Goal: Task Accomplishment & Management: Manage account settings

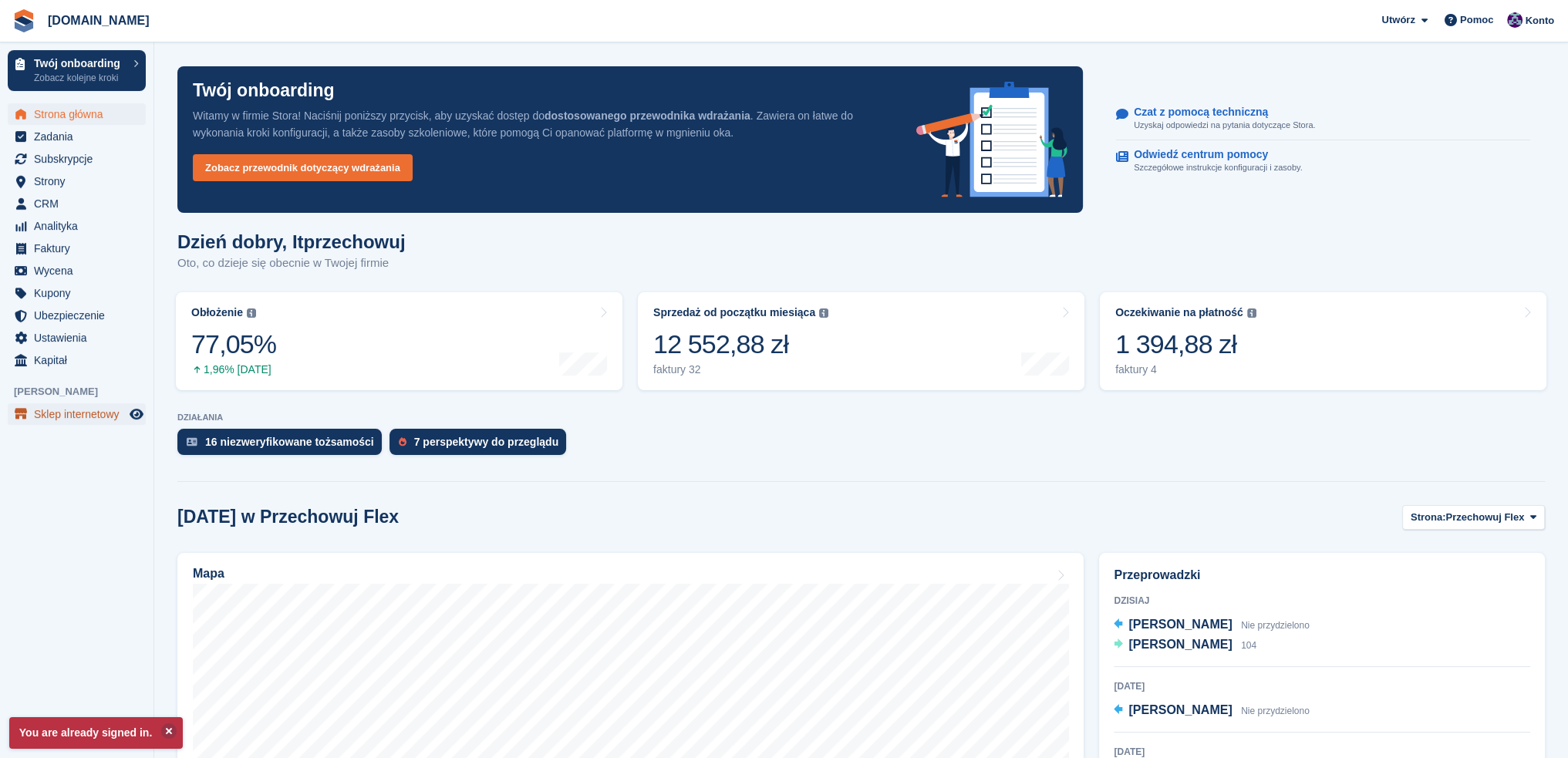
click at [77, 414] on span "Sklep internetowy" at bounding box center [79, 415] width 92 height 22
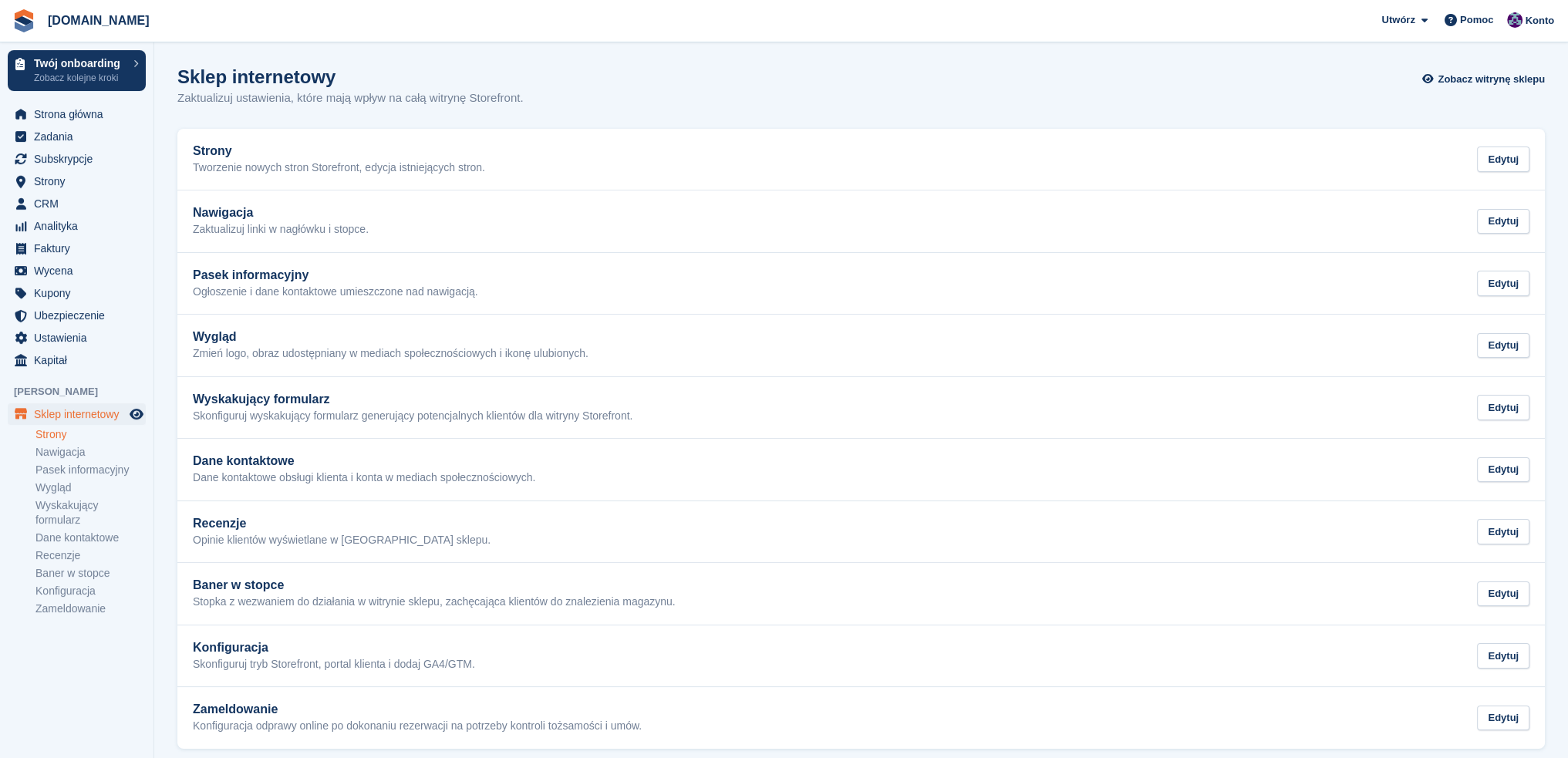
click at [77, 435] on link "Strony" at bounding box center [90, 435] width 110 height 15
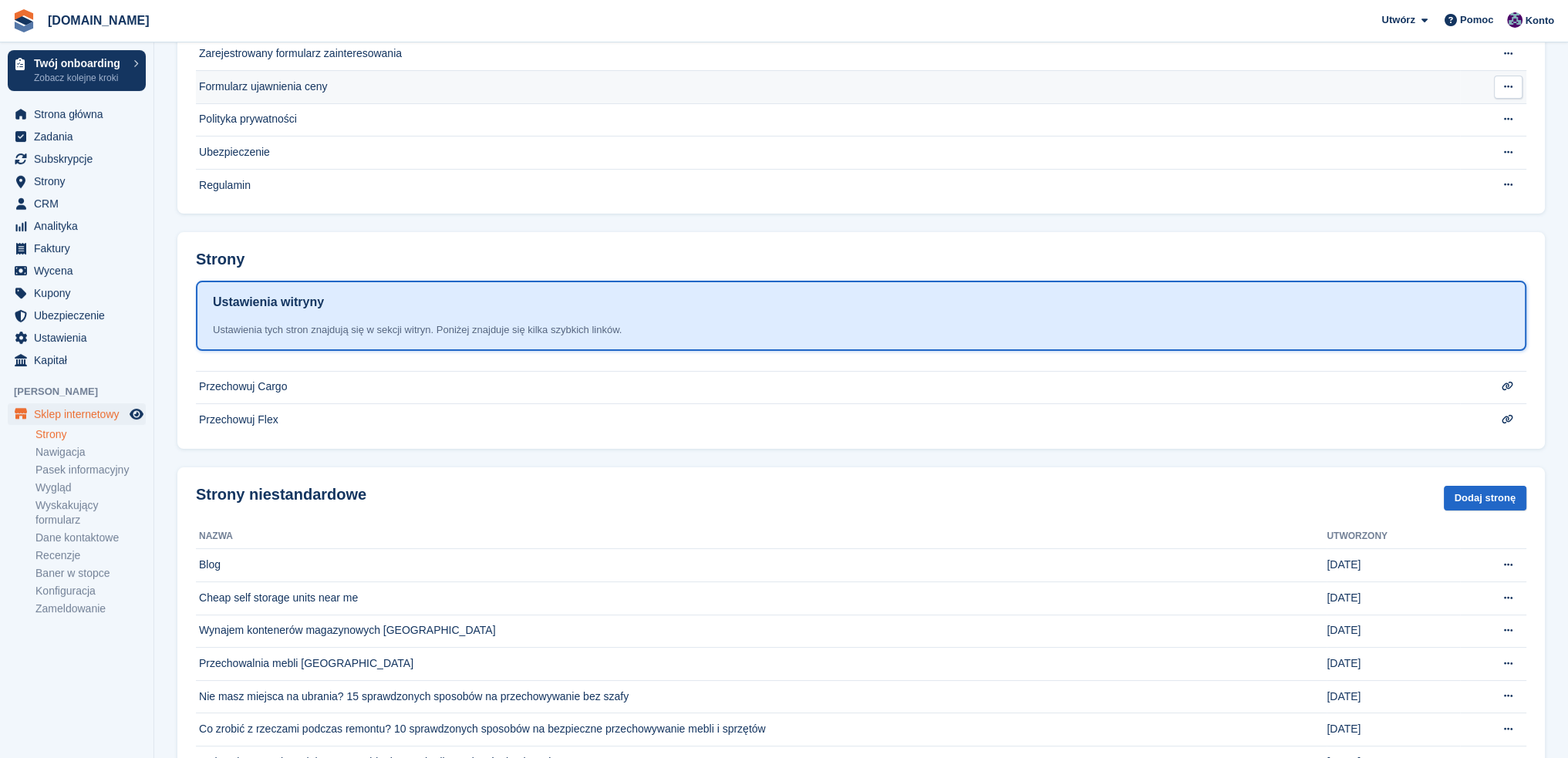
scroll to position [231, 0]
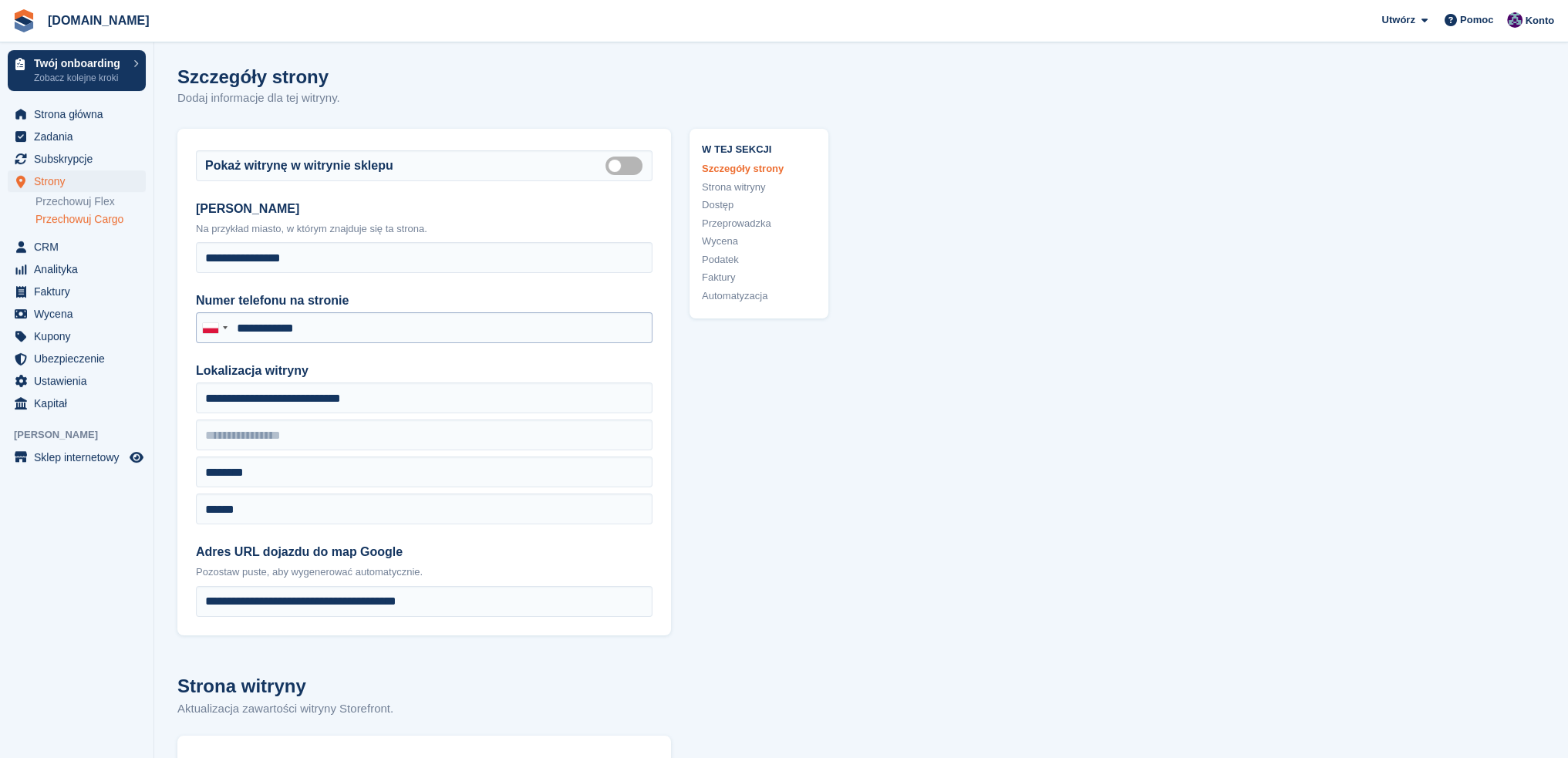
type input "**********"
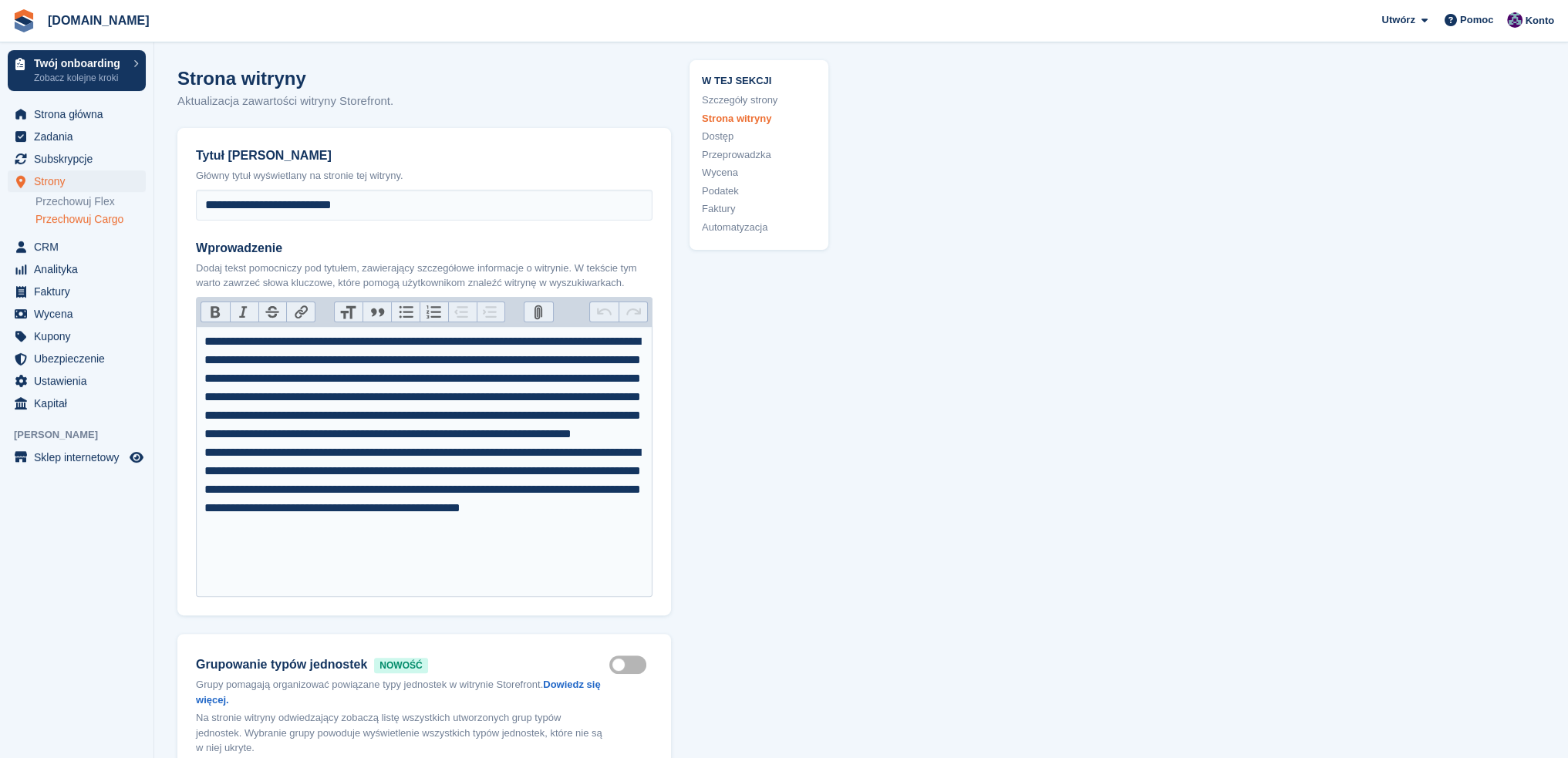
scroll to position [617, 0]
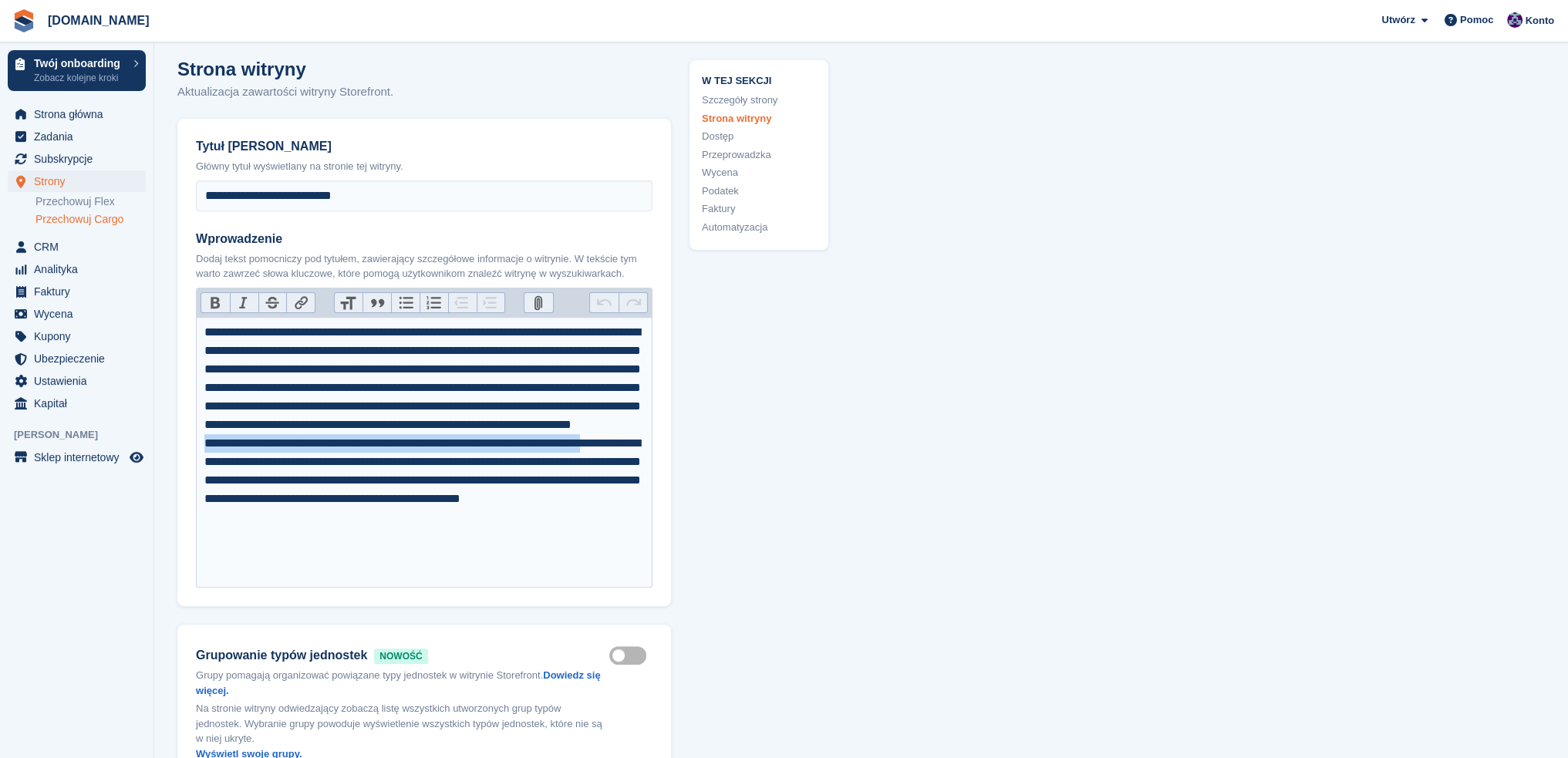
drag, startPoint x: 207, startPoint y: 477, endPoint x: 258, endPoint y: 497, distance: 54.8
click at [258, 497] on div "**********" at bounding box center [424, 443] width 440 height 241
copy div "**********"
click at [529, 486] on div "**********" at bounding box center [424, 443] width 440 height 241
type trix-editor "**********"
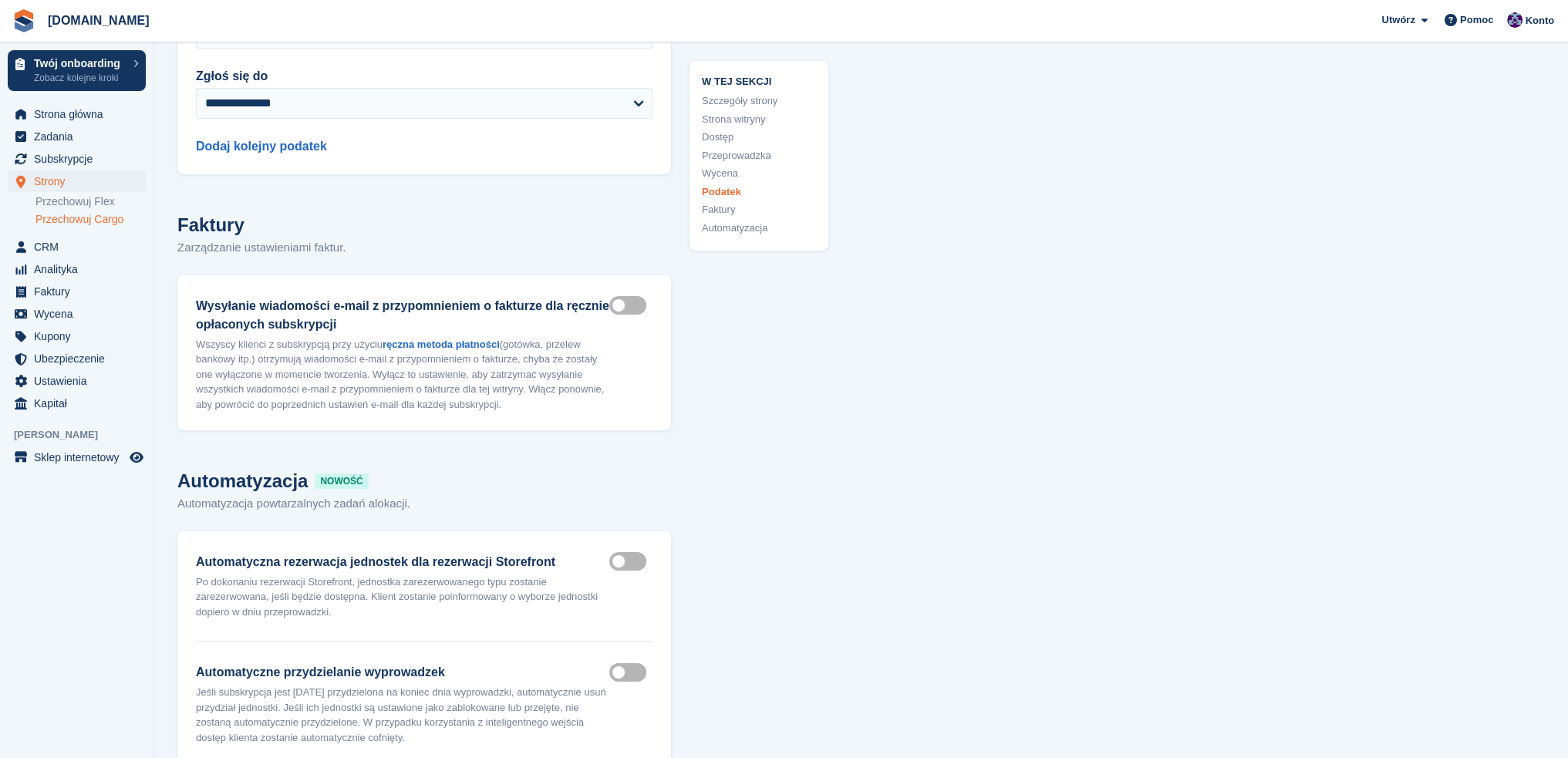
scroll to position [7591, 0]
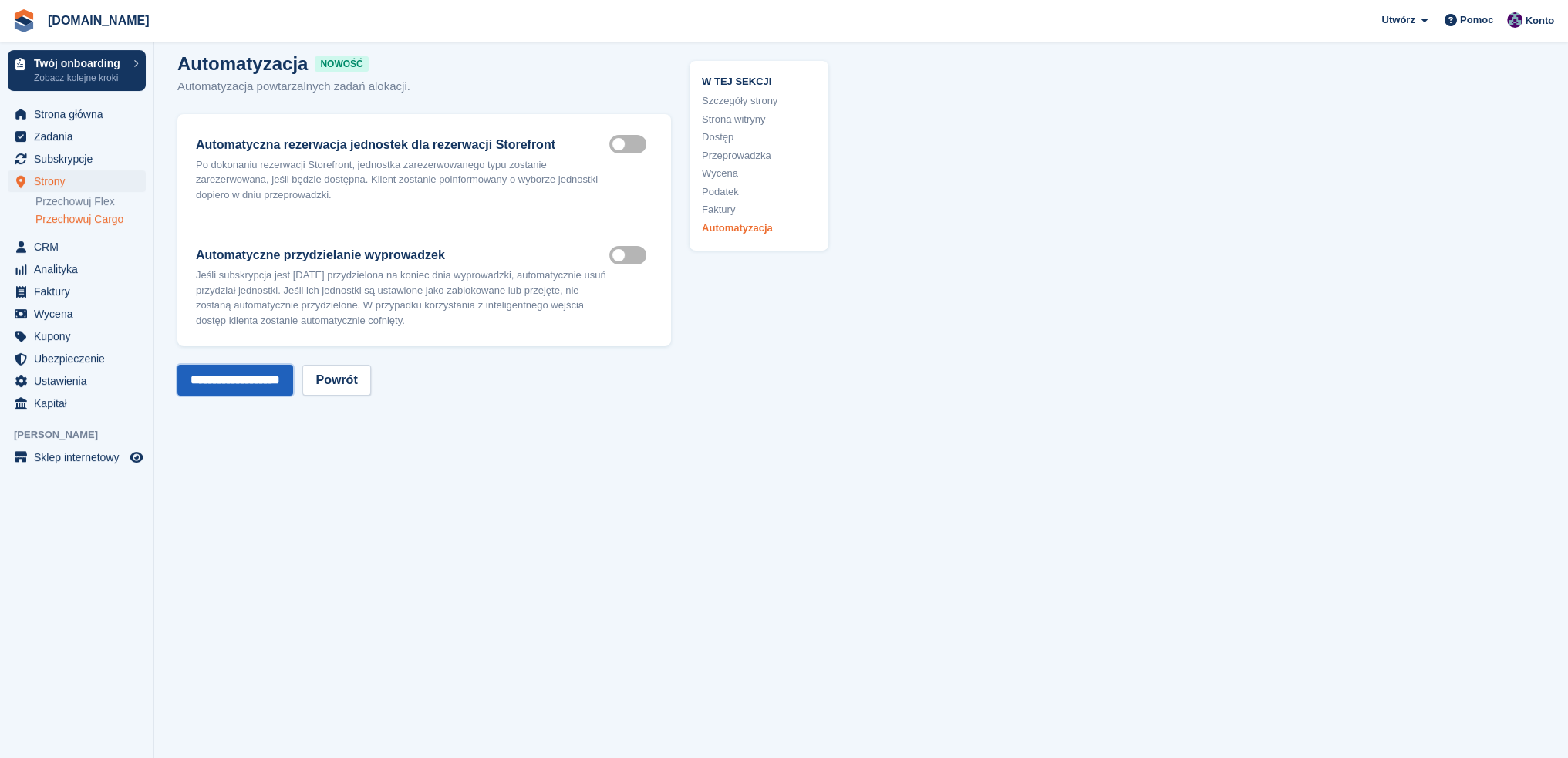
click at [249, 365] on input "**********" at bounding box center [235, 380] width 116 height 31
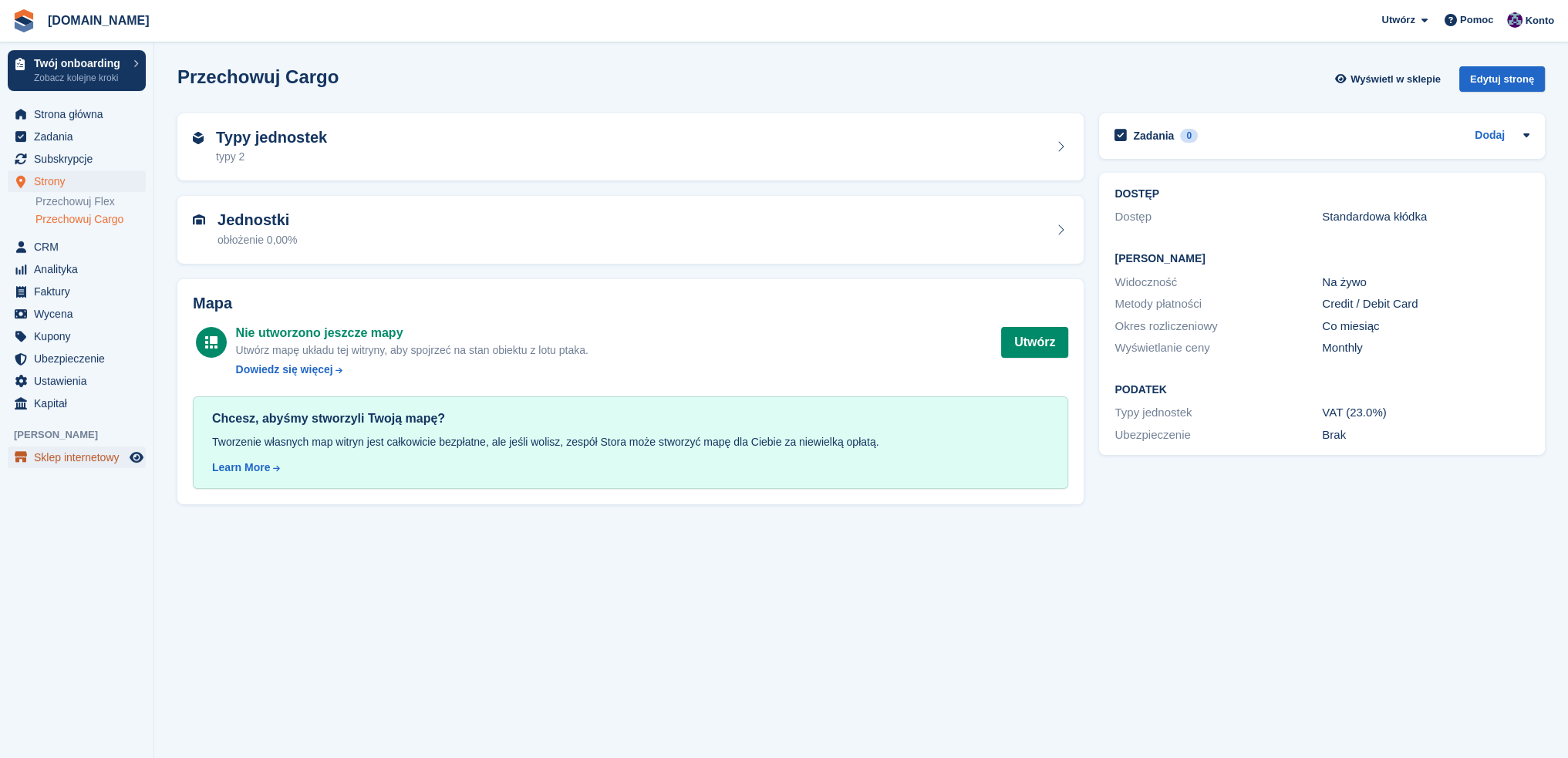
click at [89, 457] on span "Sklep internetowy" at bounding box center [79, 457] width 92 height 22
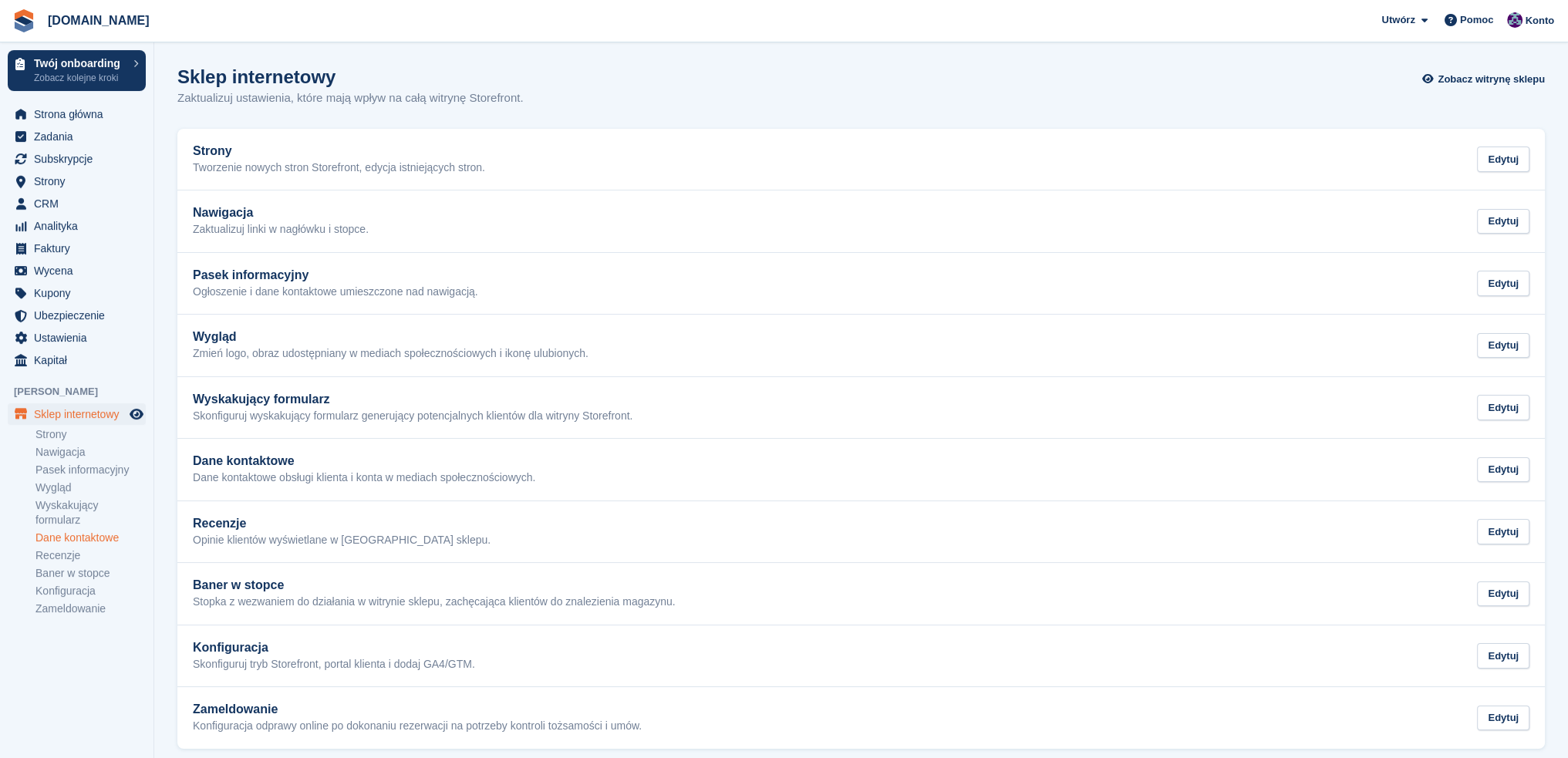
click at [82, 537] on link "Dane kontaktowe" at bounding box center [90, 538] width 110 height 15
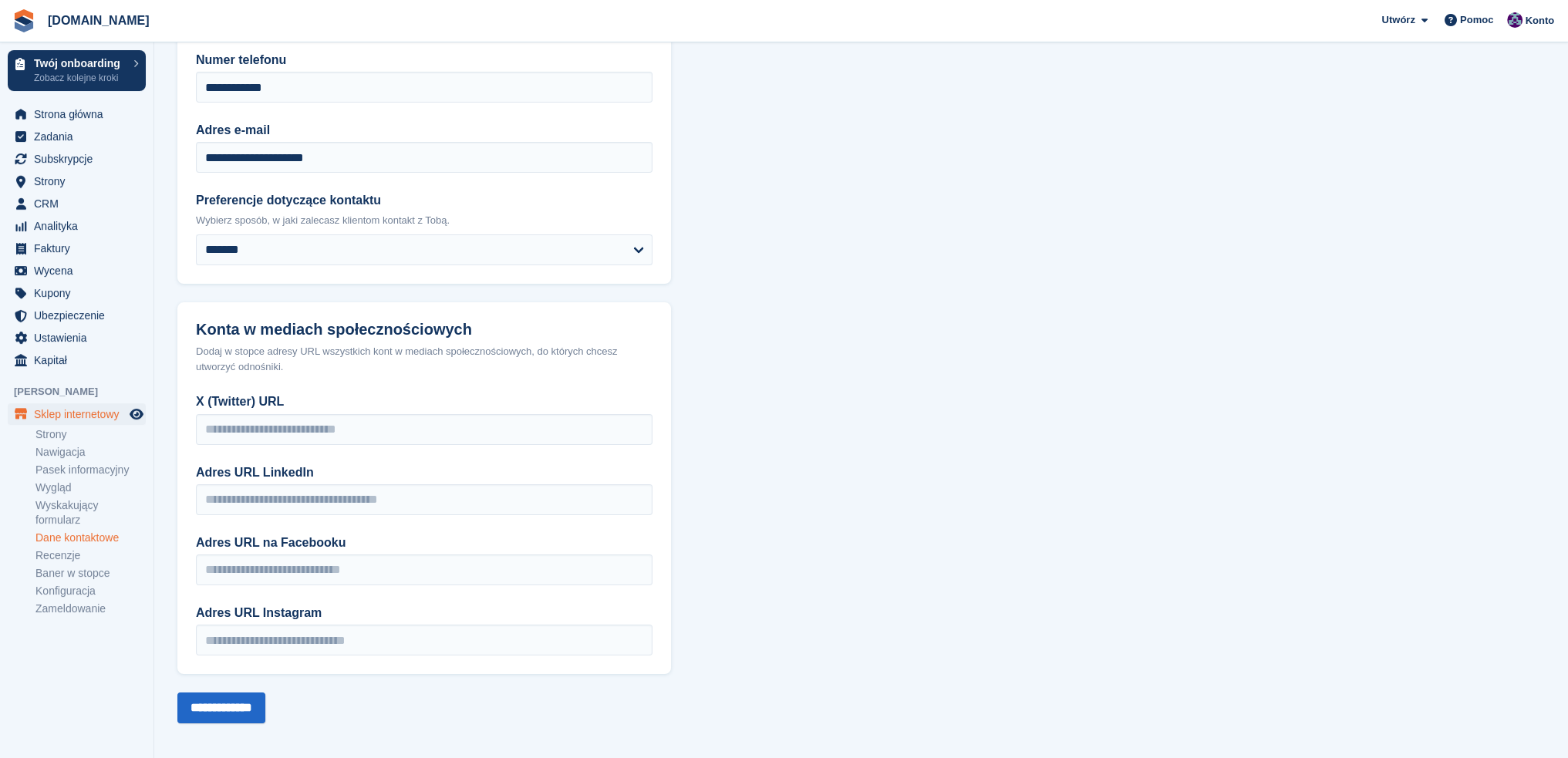
scroll to position [140, 0]
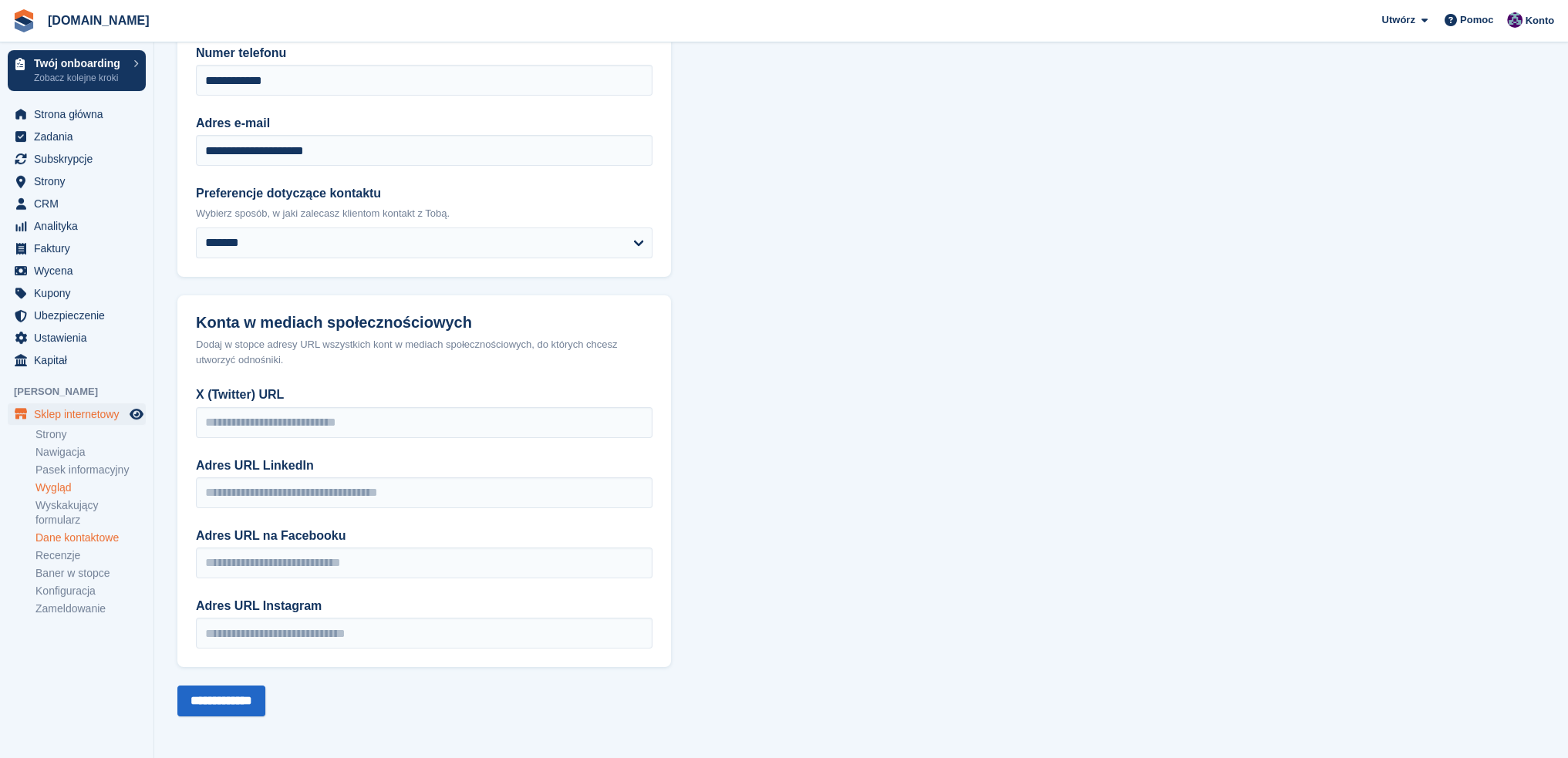
click at [65, 483] on link "Wygląd" at bounding box center [90, 487] width 110 height 15
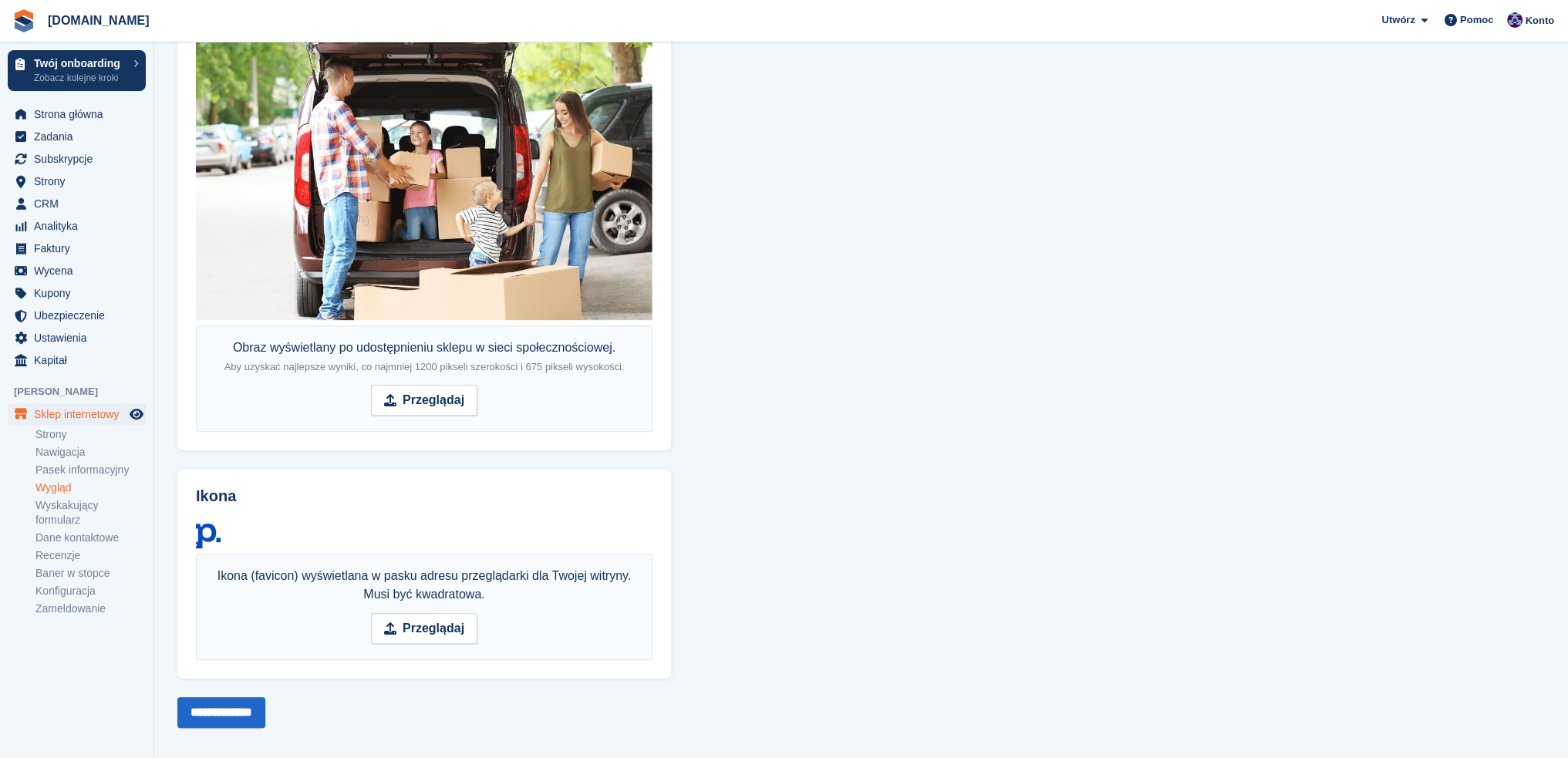
scroll to position [861, 0]
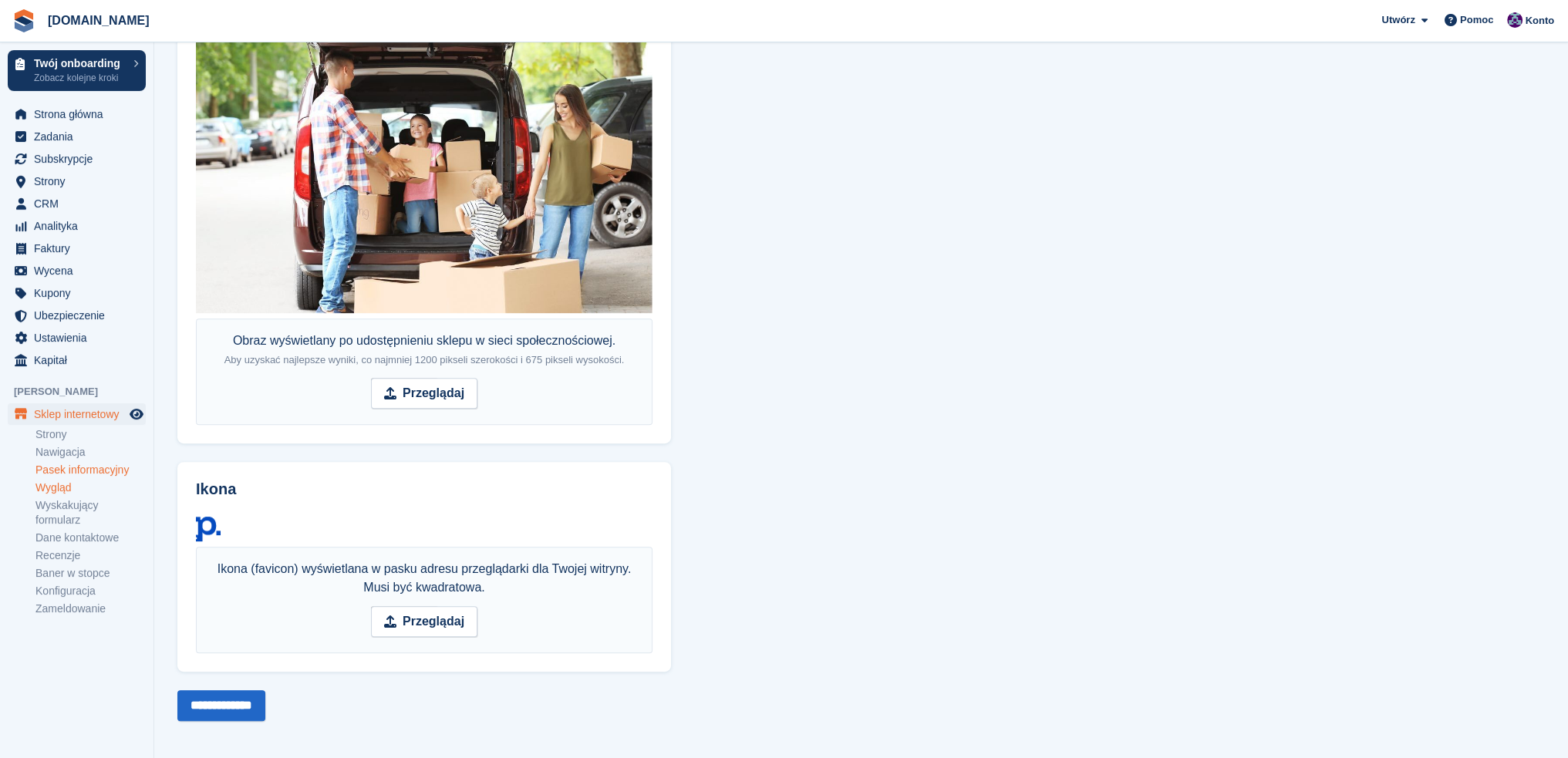
click at [71, 463] on link "Pasek informacyjny" at bounding box center [90, 469] width 110 height 15
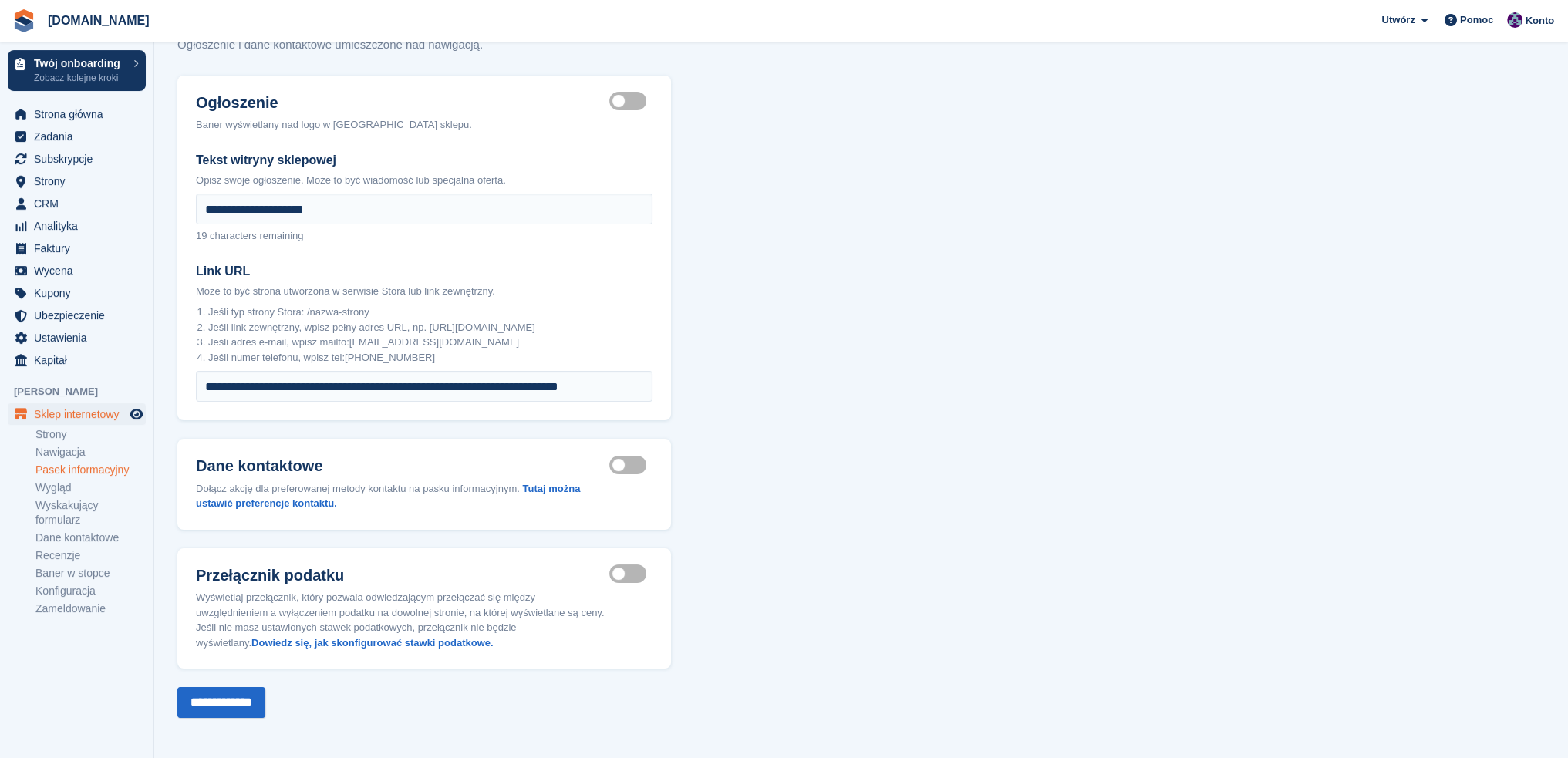
scroll to position [55, 0]
click at [545, 487] on link "Tutaj można ustawić preferencje kontaktu." at bounding box center [387, 494] width 384 height 27
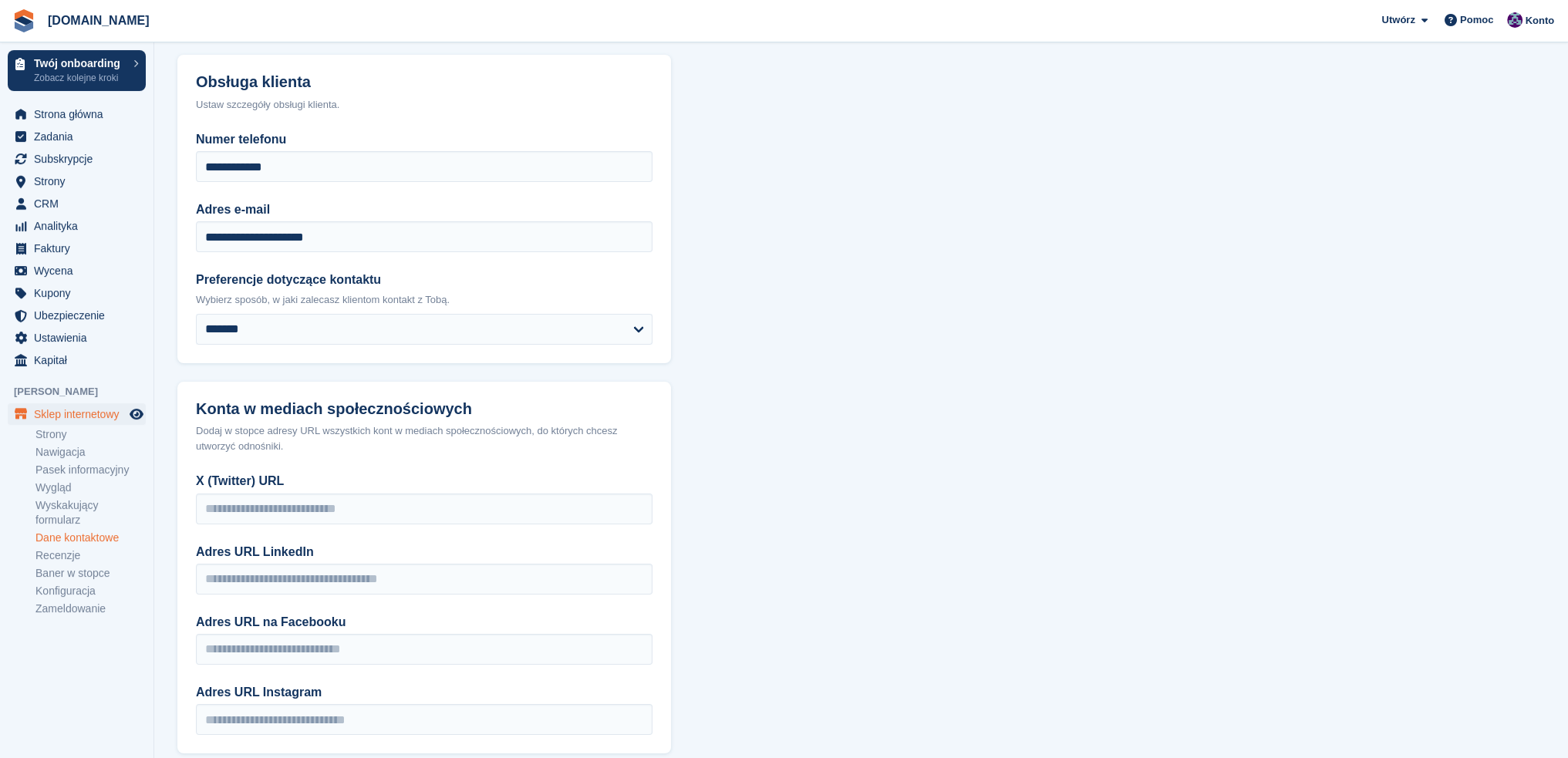
scroll to position [140, 0]
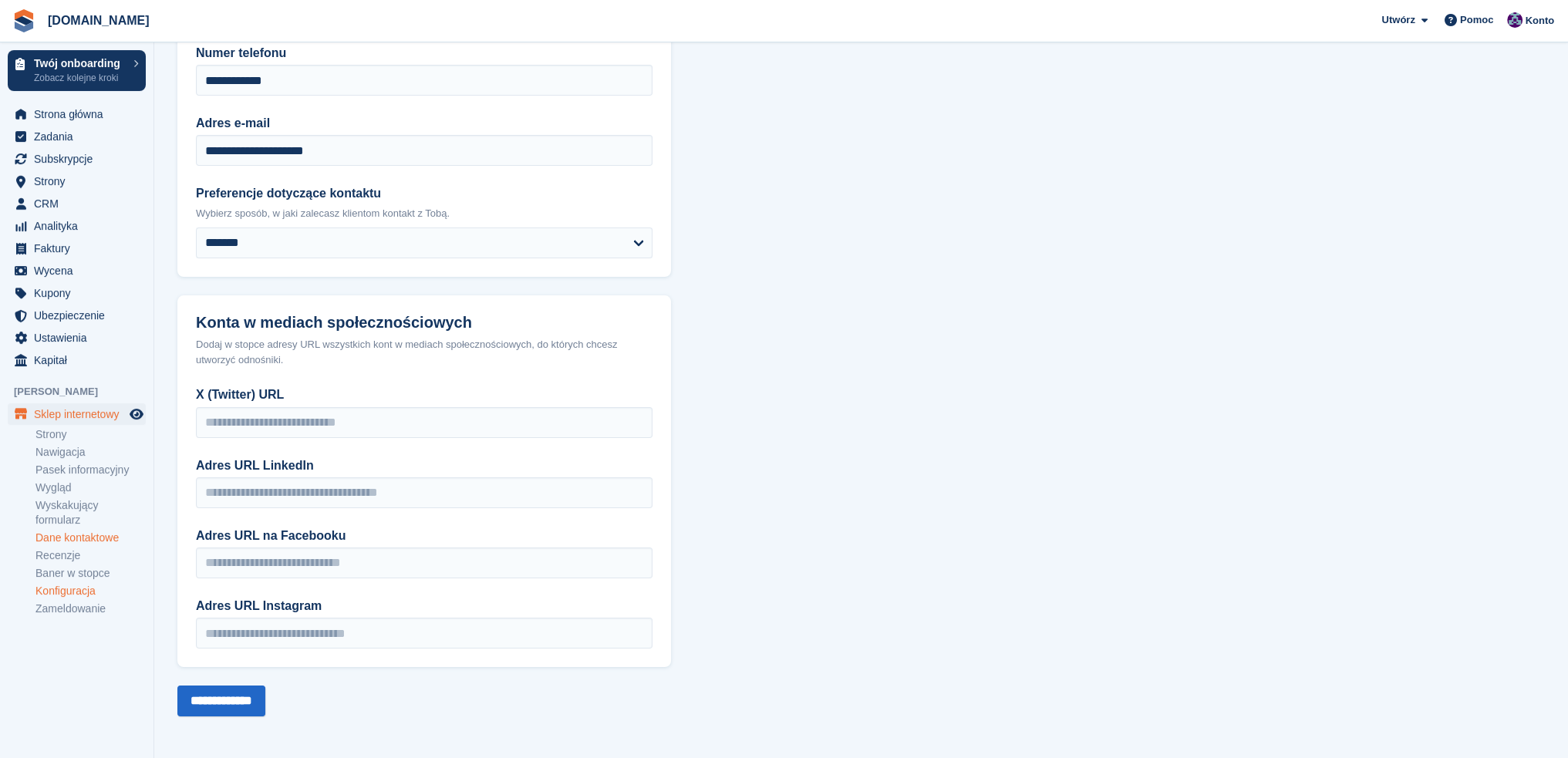
click at [86, 593] on link "Konfiguracja" at bounding box center [90, 591] width 110 height 15
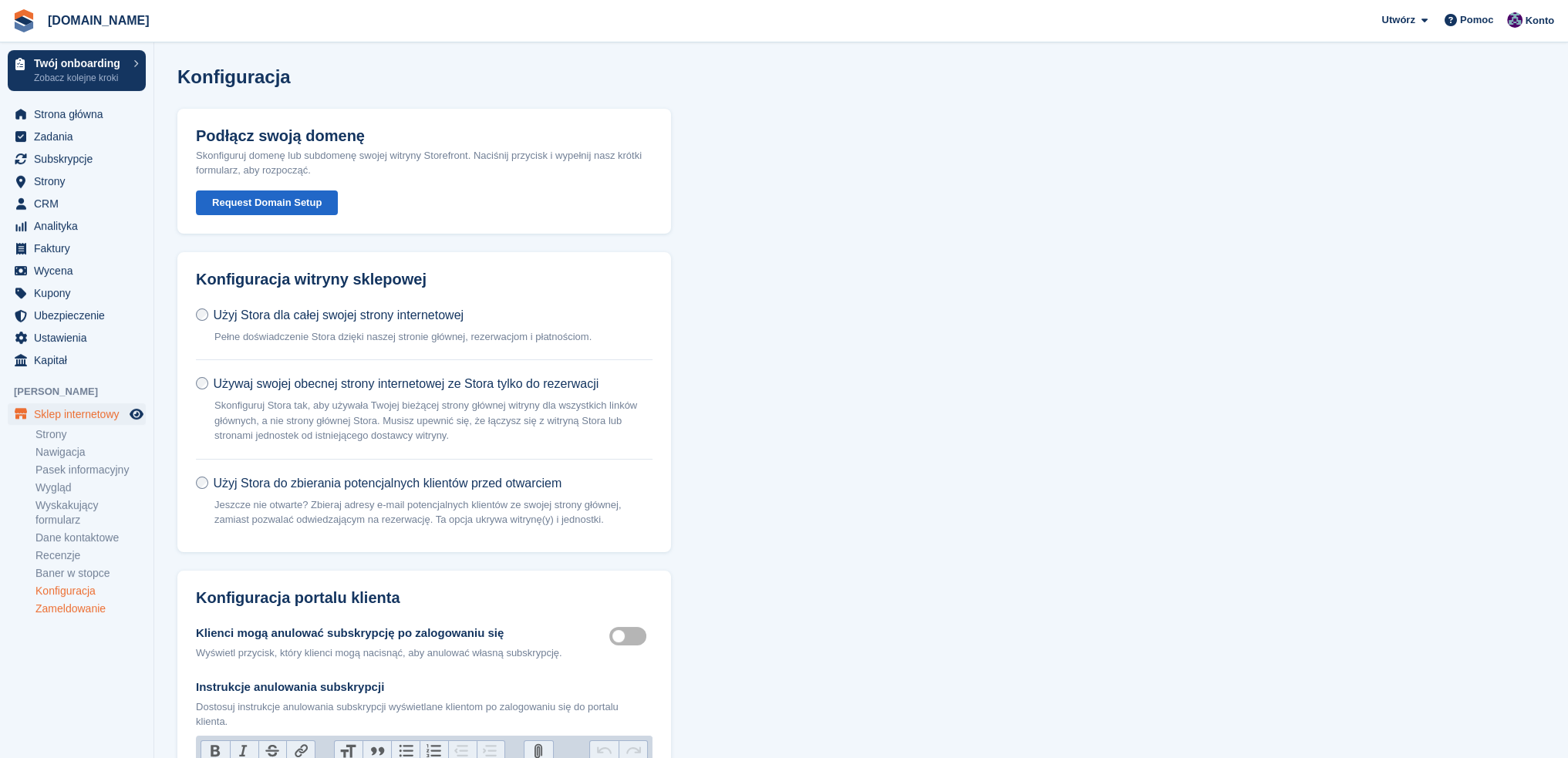
click at [95, 611] on link "Zameldowanie" at bounding box center [90, 608] width 110 height 15
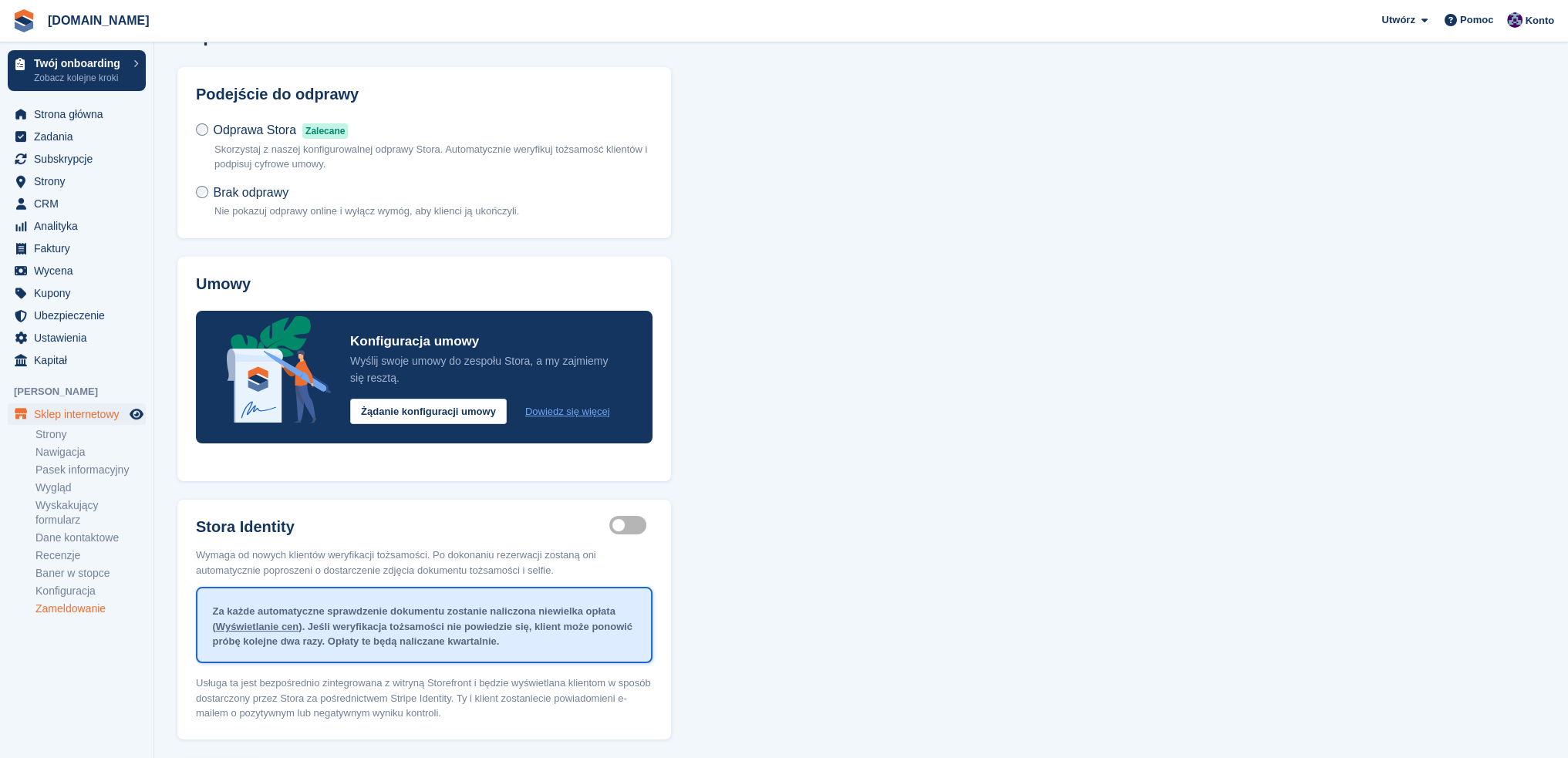
scroll to position [112, 0]
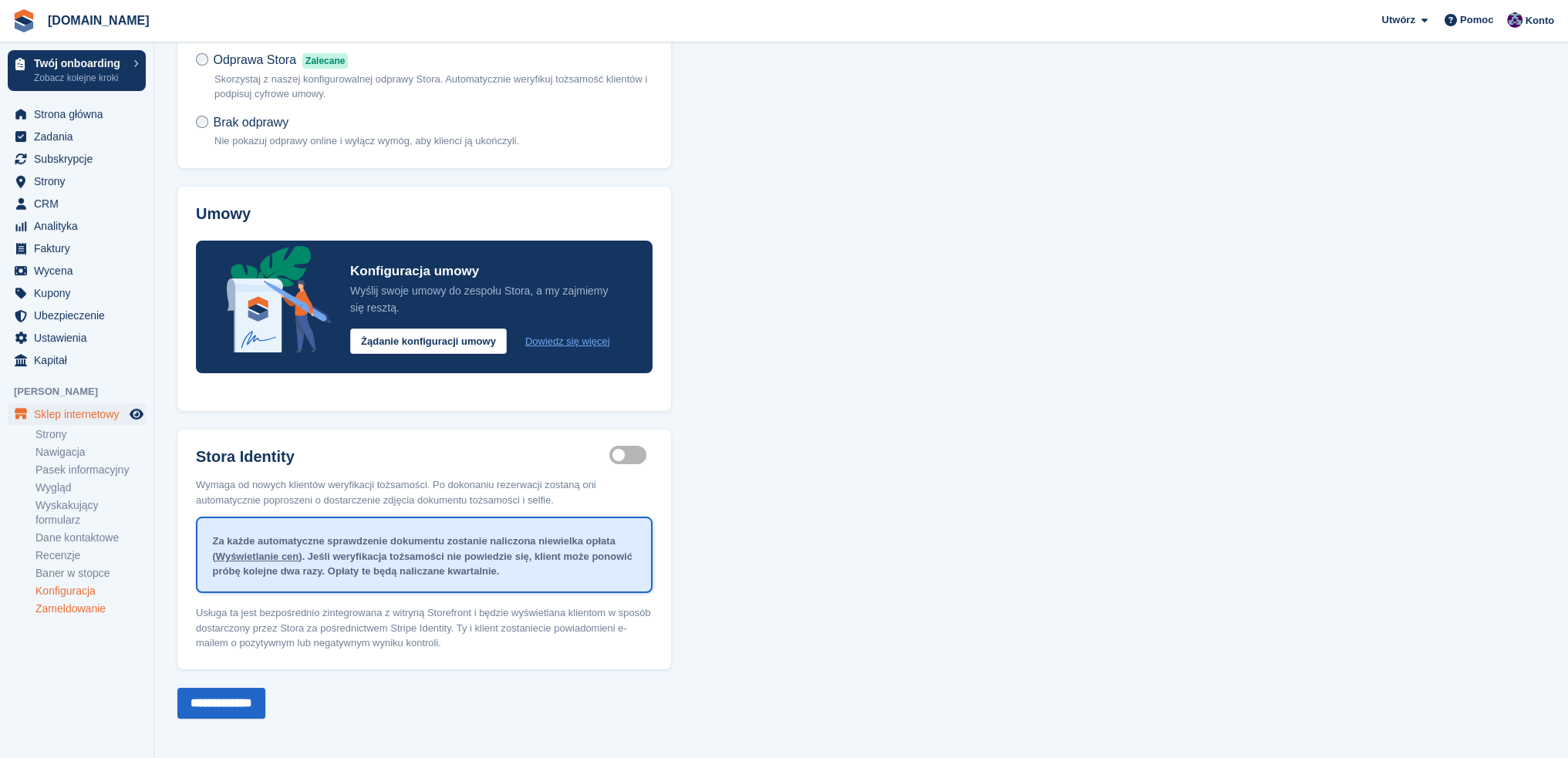
click at [71, 588] on link "Konfiguracja" at bounding box center [90, 591] width 110 height 15
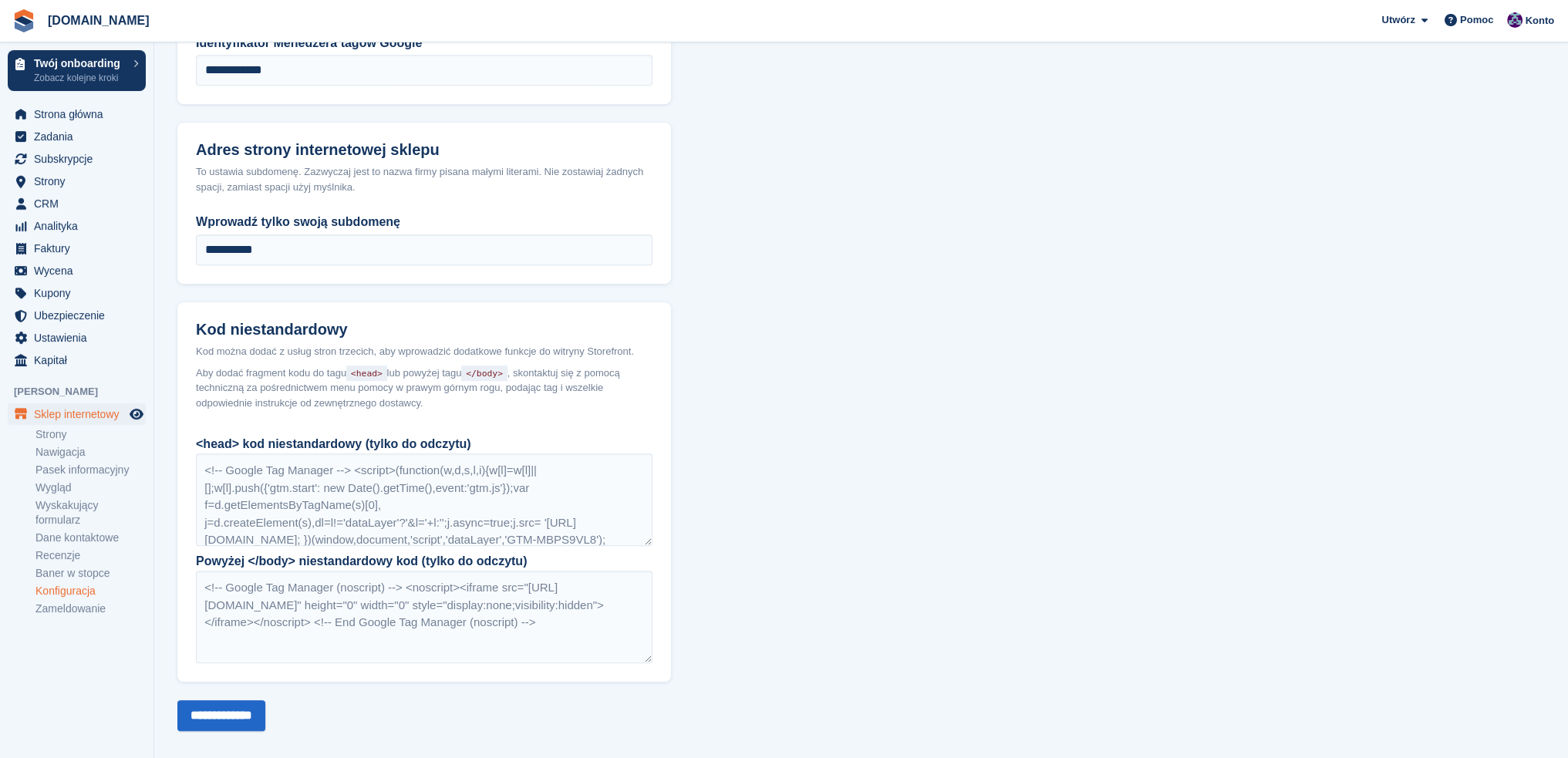
scroll to position [1095, 0]
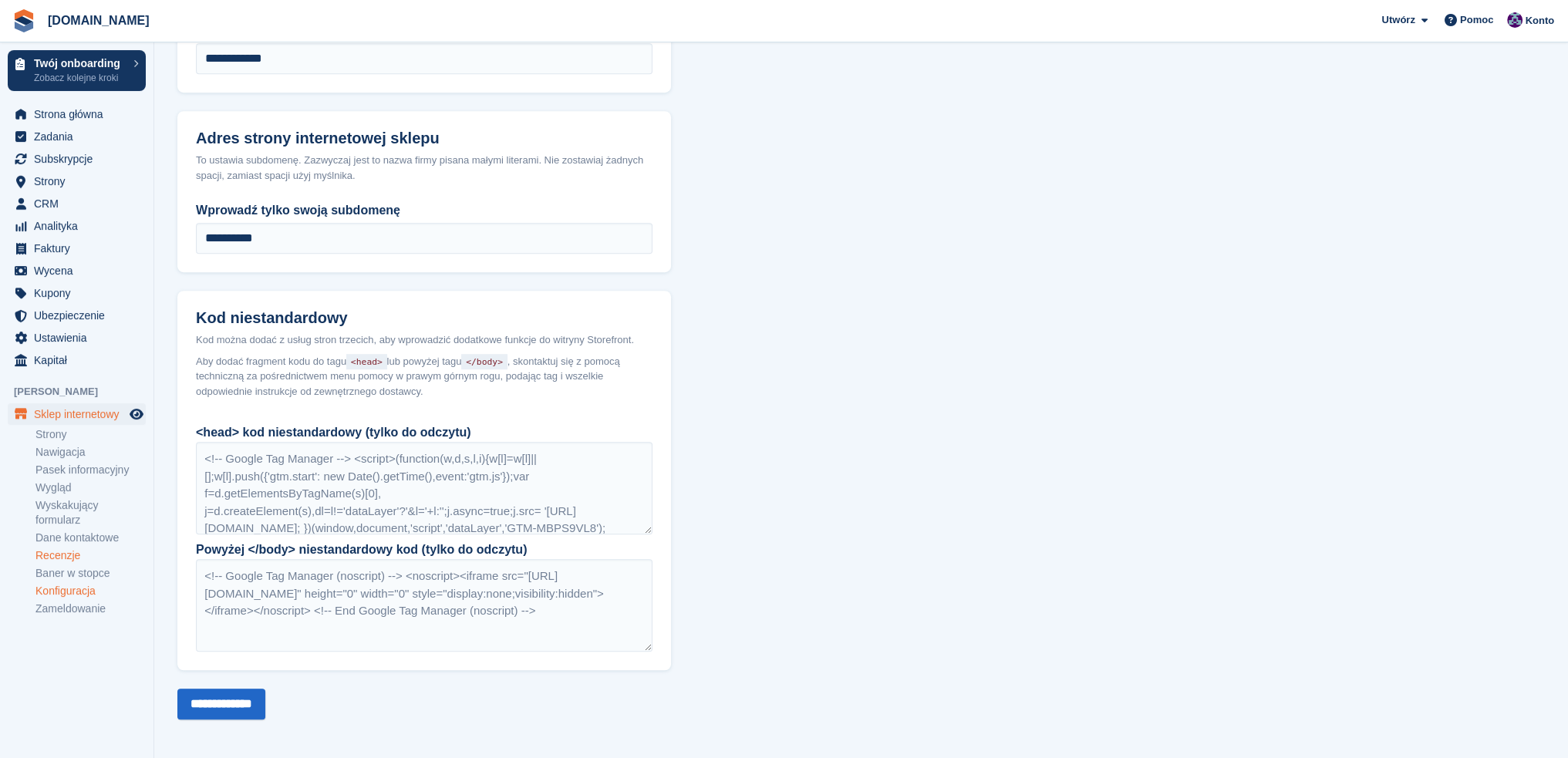
click at [70, 559] on link "Recenzje" at bounding box center [90, 556] width 110 height 15
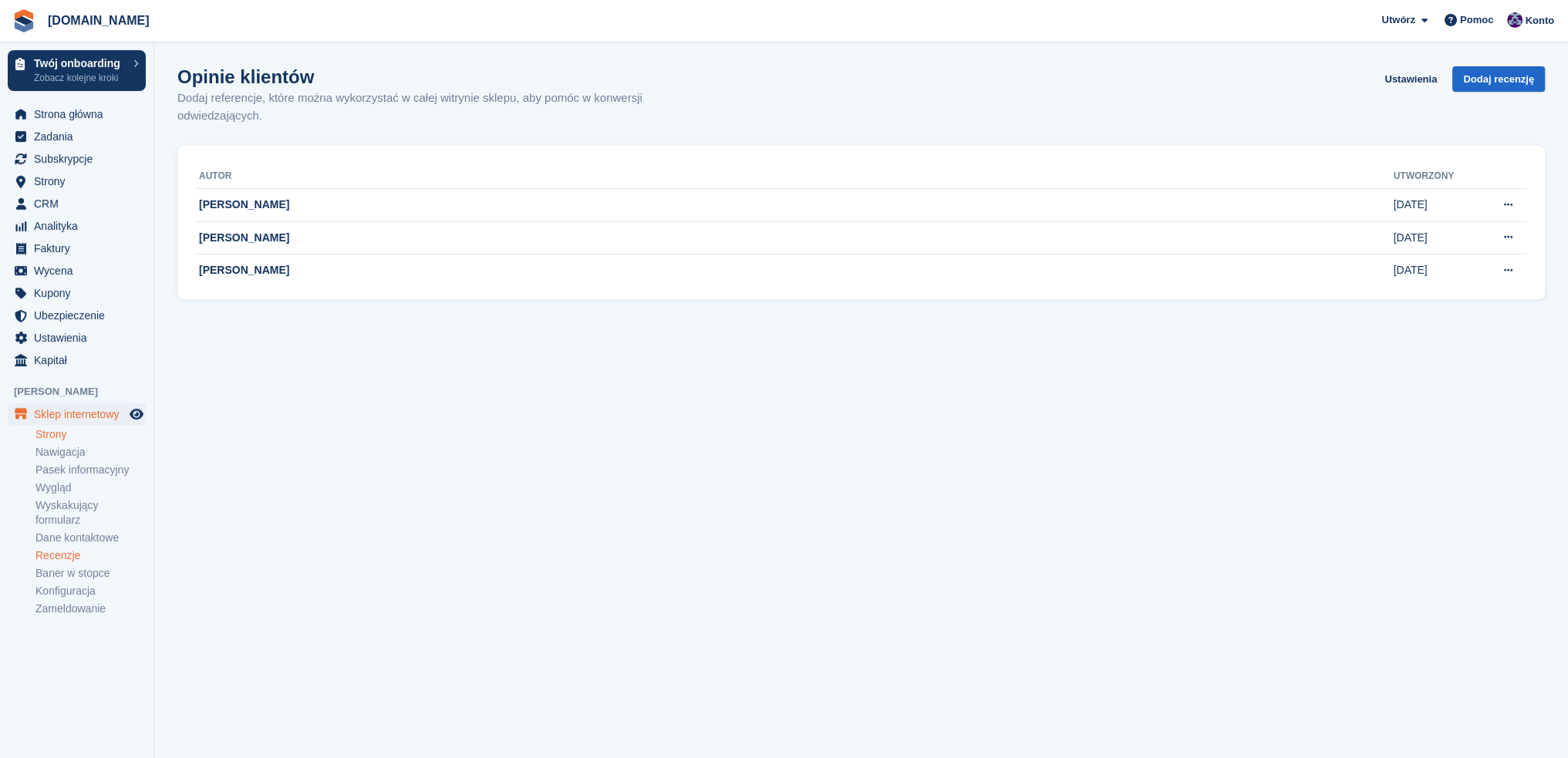
click at [64, 431] on link "Strony" at bounding box center [90, 435] width 110 height 15
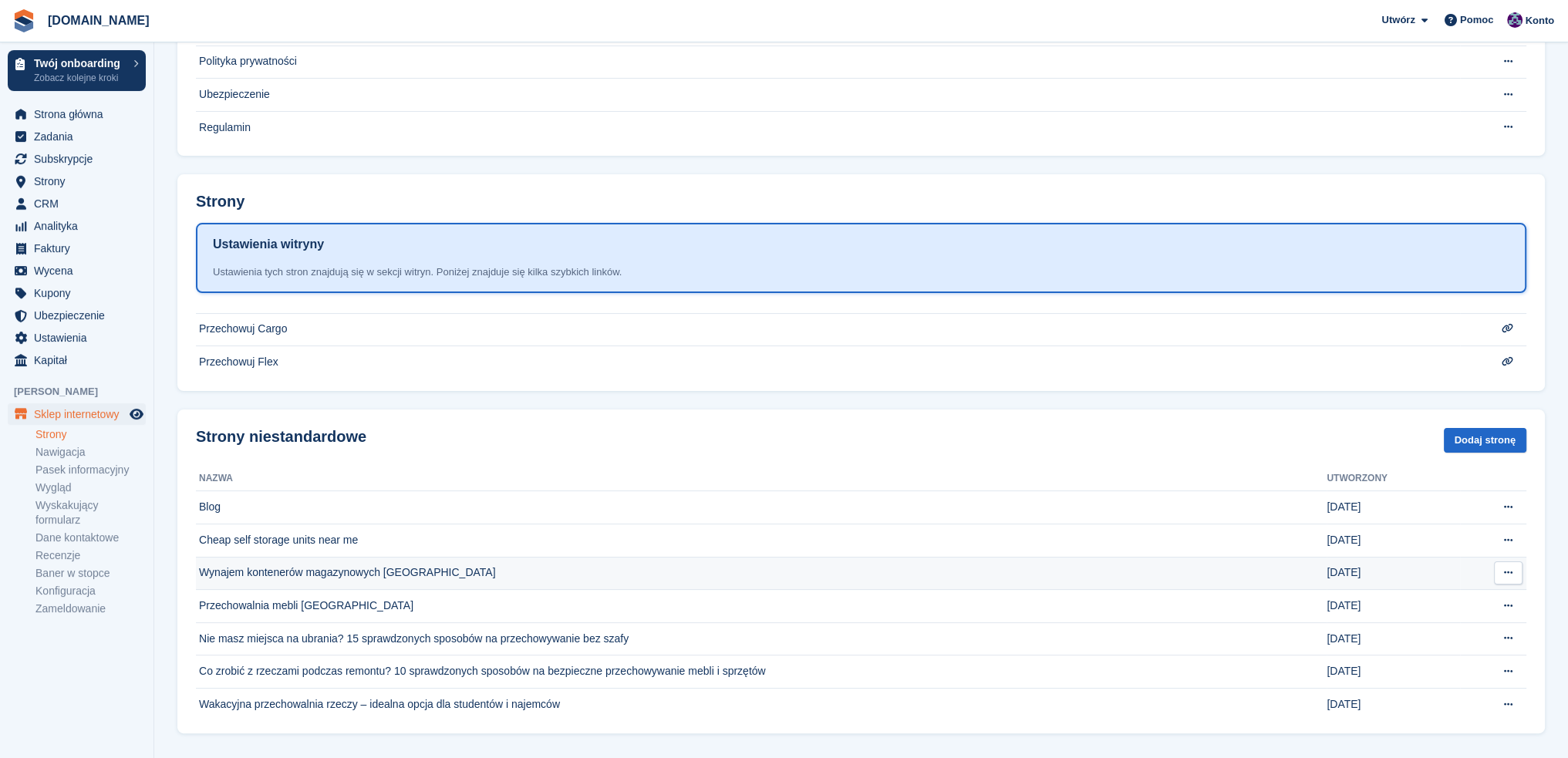
scroll to position [288, 0]
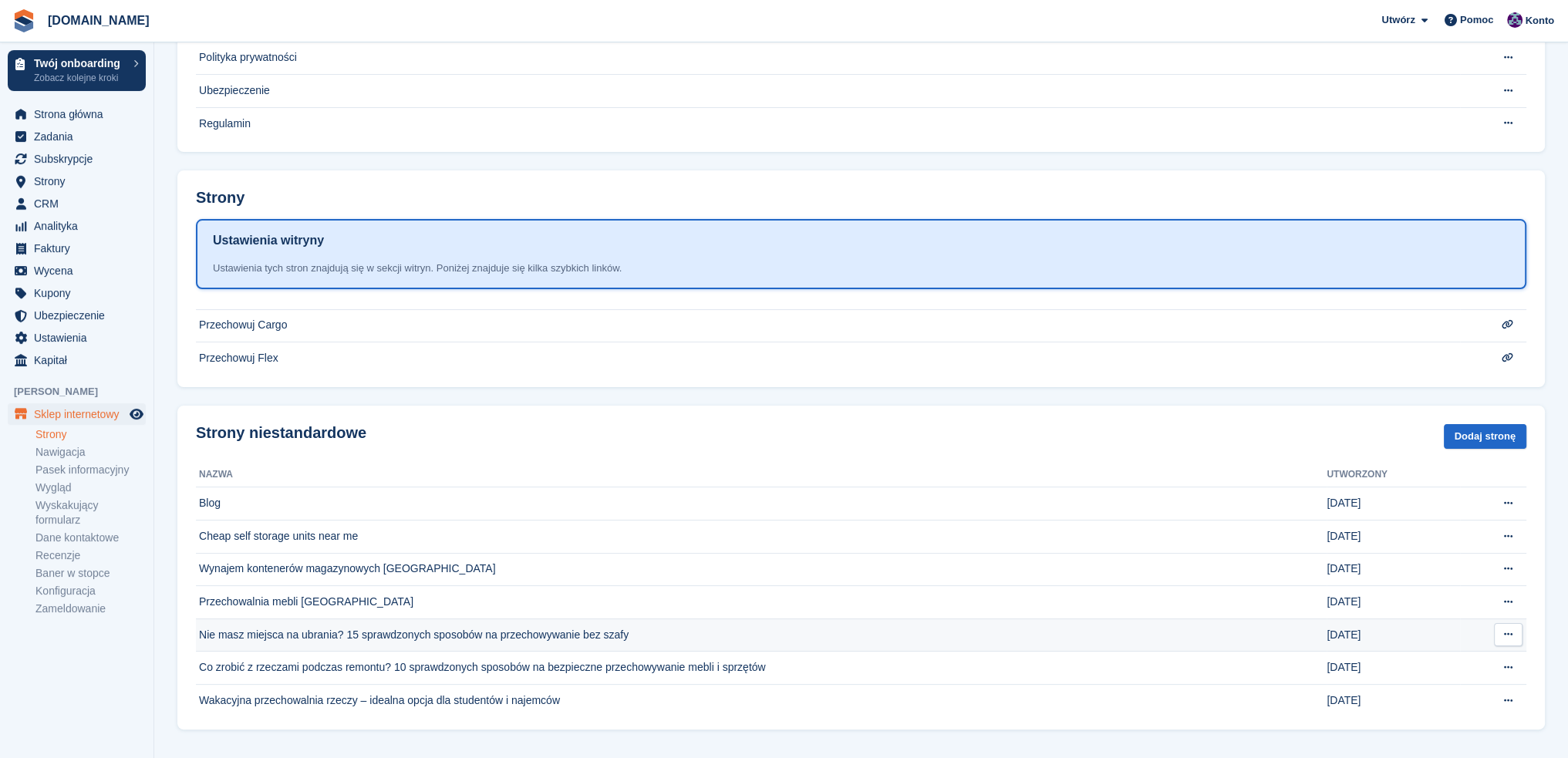
click at [1508, 632] on icon at bounding box center [1508, 634] width 9 height 10
click at [1454, 663] on p "Edytuj stronę" at bounding box center [1447, 665] width 134 height 20
